Goal: Find specific page/section: Find specific page/section

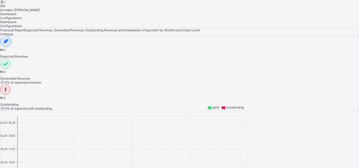
click at [40, 11] on span "Sa'adatu [PERSON_NAME]" at bounding box center [20, 10] width 40 height 4
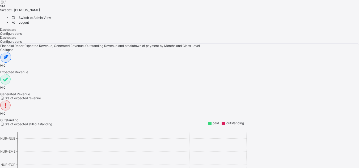
click at [51, 20] on span "Switch to Admin View" at bounding box center [31, 18] width 40 height 6
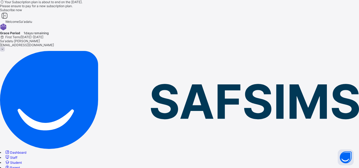
click at [22, 161] on span "Student" at bounding box center [16, 163] width 12 height 4
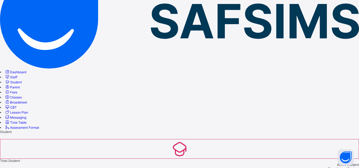
scroll to position [83, 0]
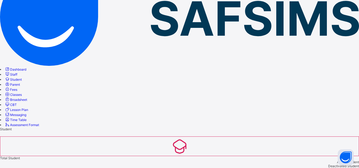
click at [22, 93] on span "Classes" at bounding box center [16, 95] width 12 height 4
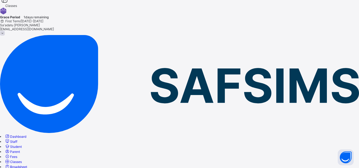
scroll to position [83, 0]
